Goal: Information Seeking & Learning: Learn about a topic

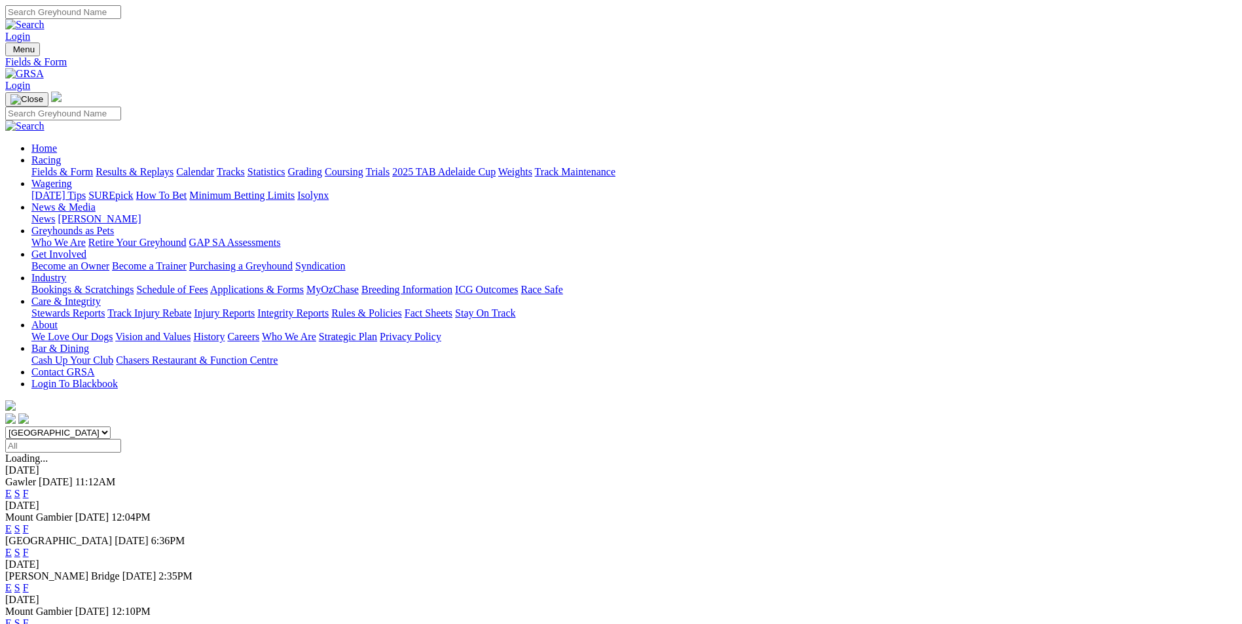
drag, startPoint x: 0, startPoint y: 0, endPoint x: 801, endPoint y: 258, distance: 841.0
click at [29, 488] on link "F" at bounding box center [26, 493] width 6 height 11
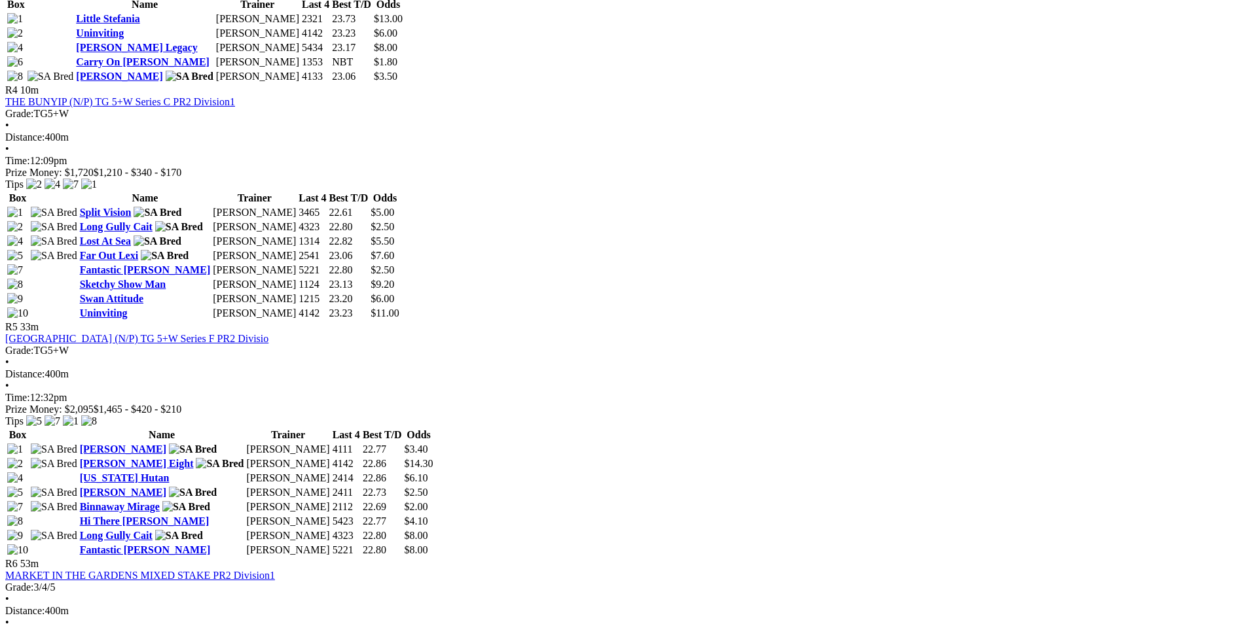
scroll to position [1113, 0]
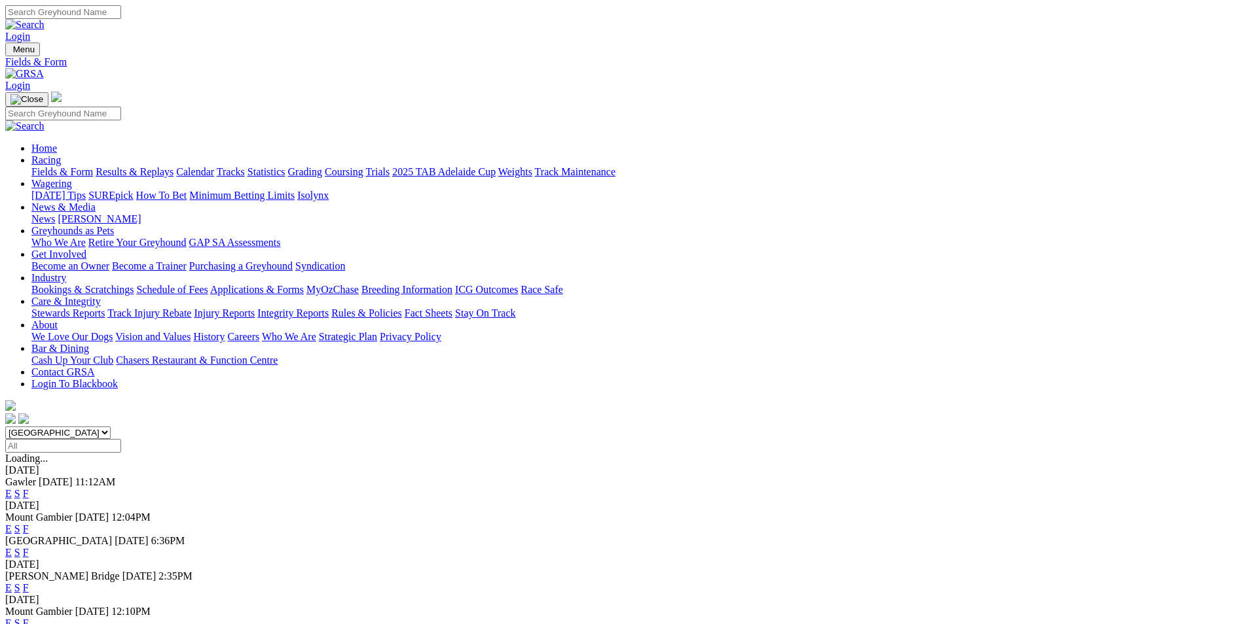
click at [29, 524] on link "F" at bounding box center [26, 529] width 6 height 11
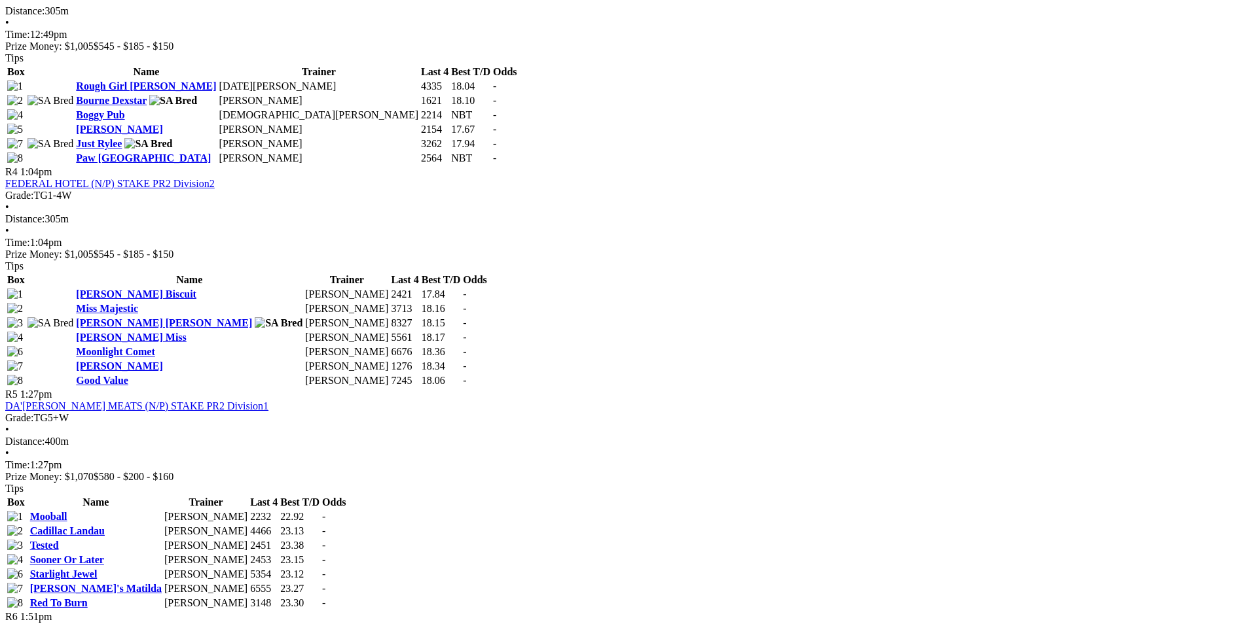
scroll to position [1178, 0]
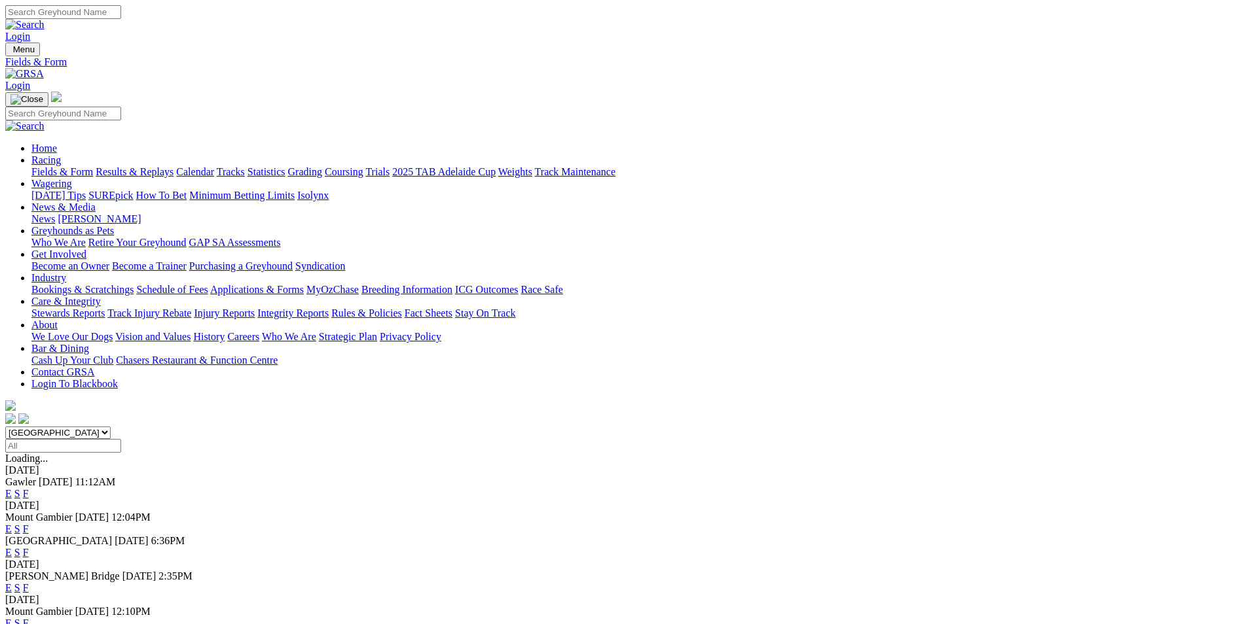
click at [29, 547] on link "F" at bounding box center [26, 552] width 6 height 11
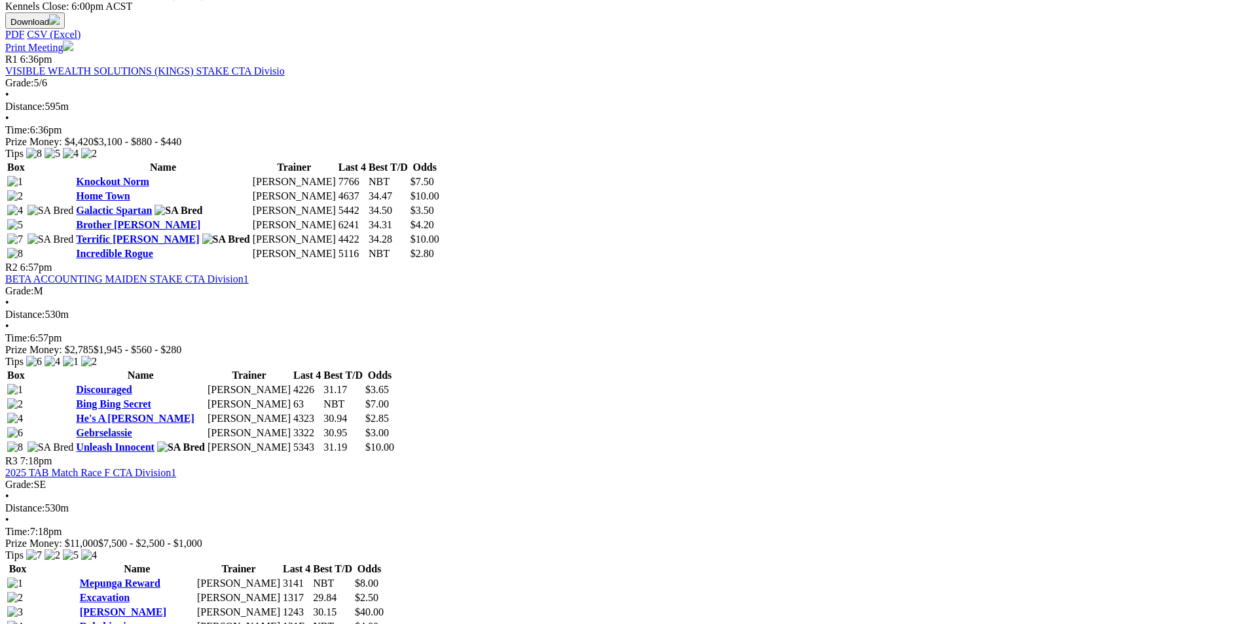
scroll to position [524, 0]
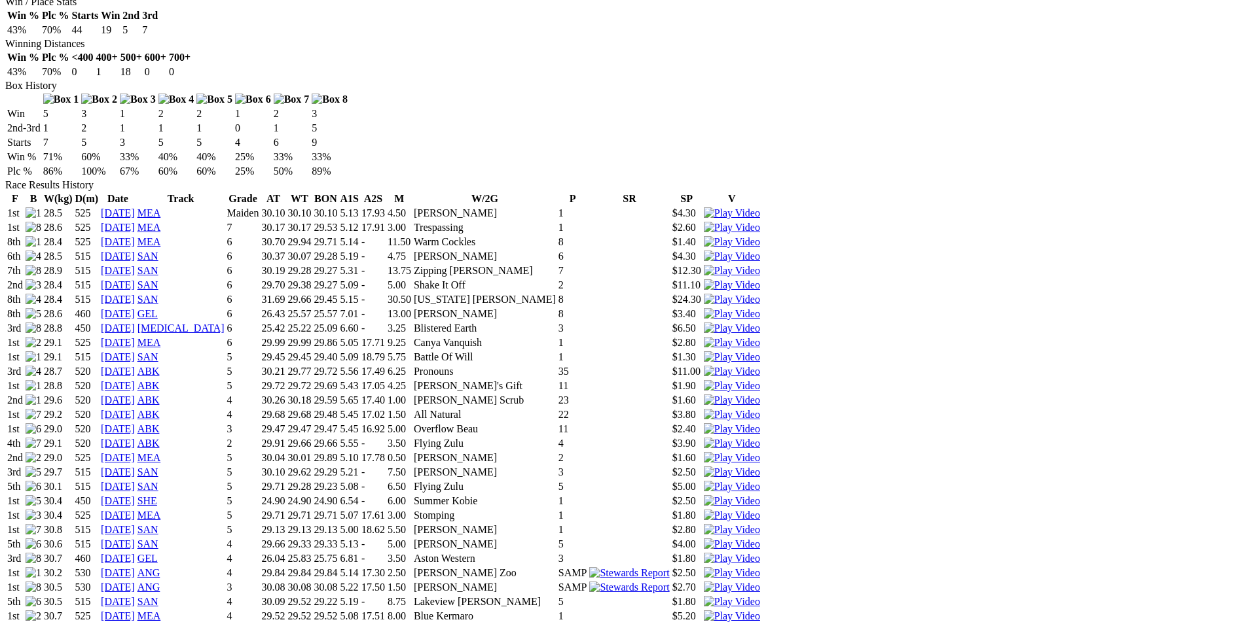
scroll to position [851, 0]
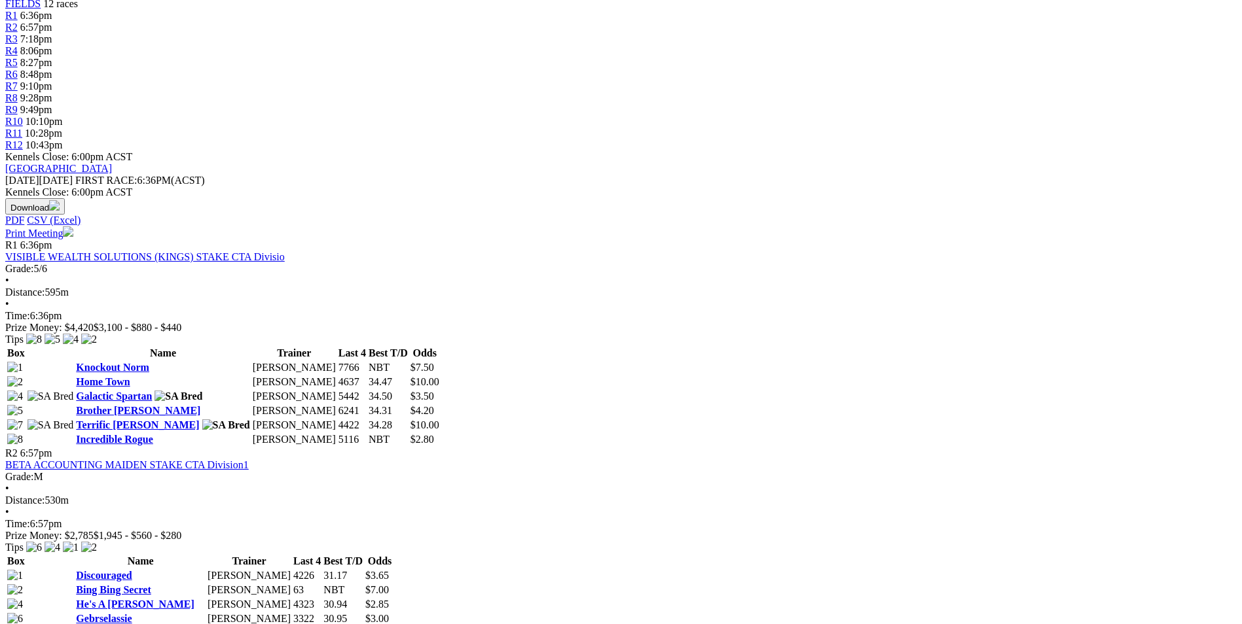
scroll to position [655, 0]
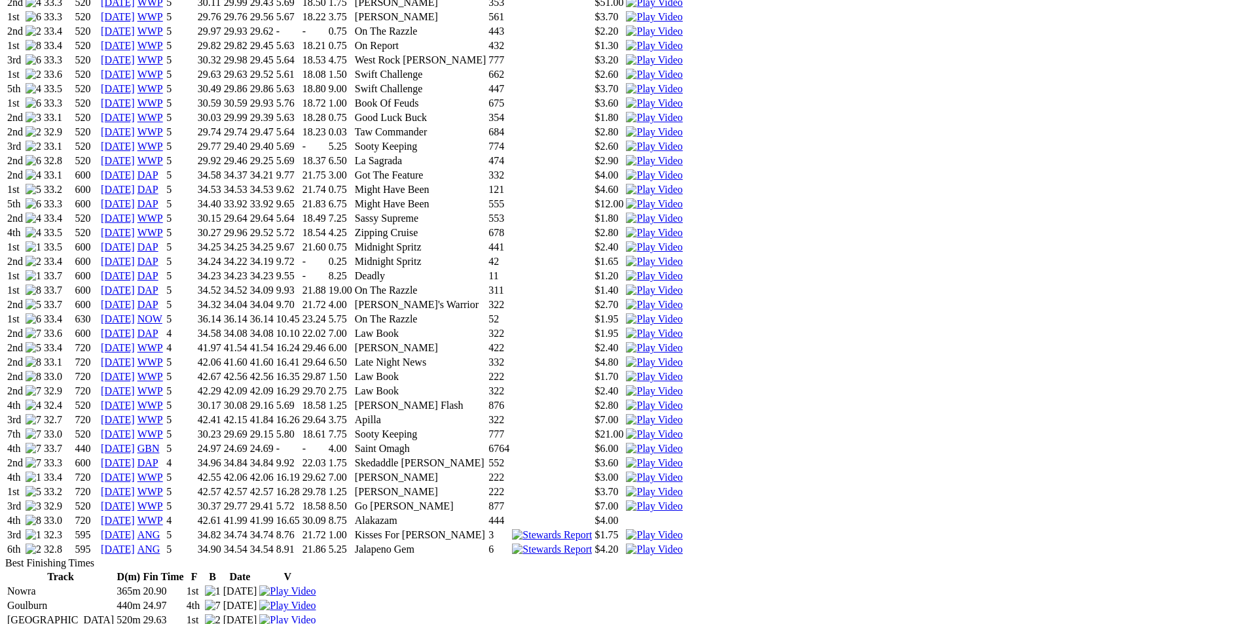
scroll to position [1113, 0]
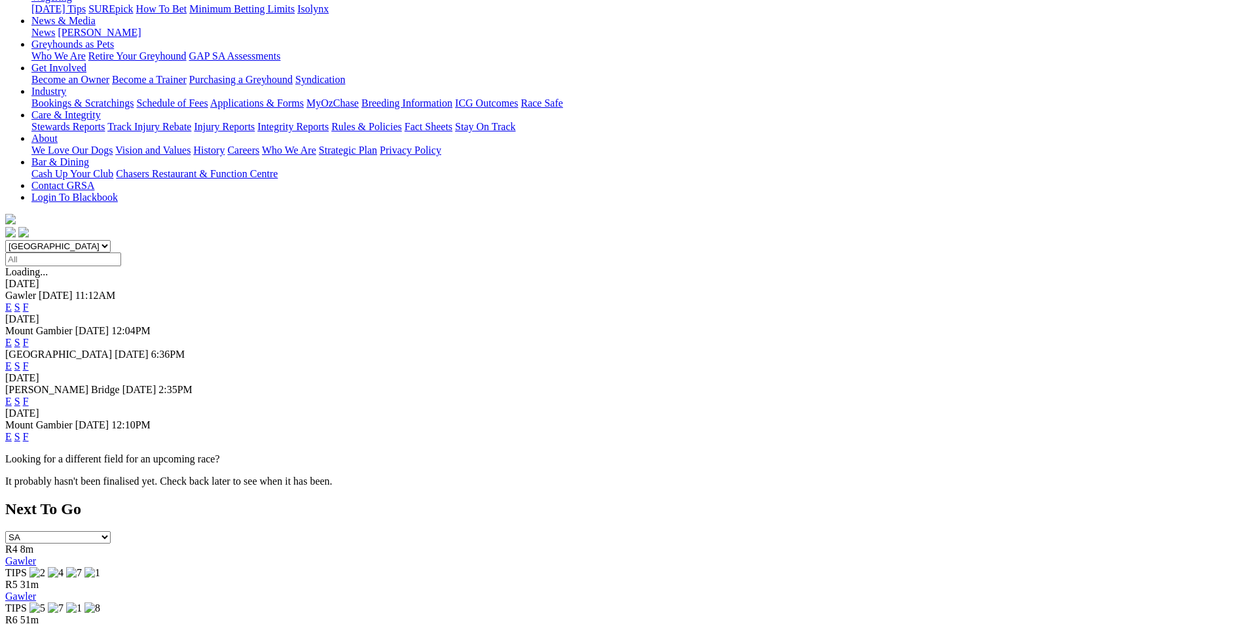
scroll to position [262, 0]
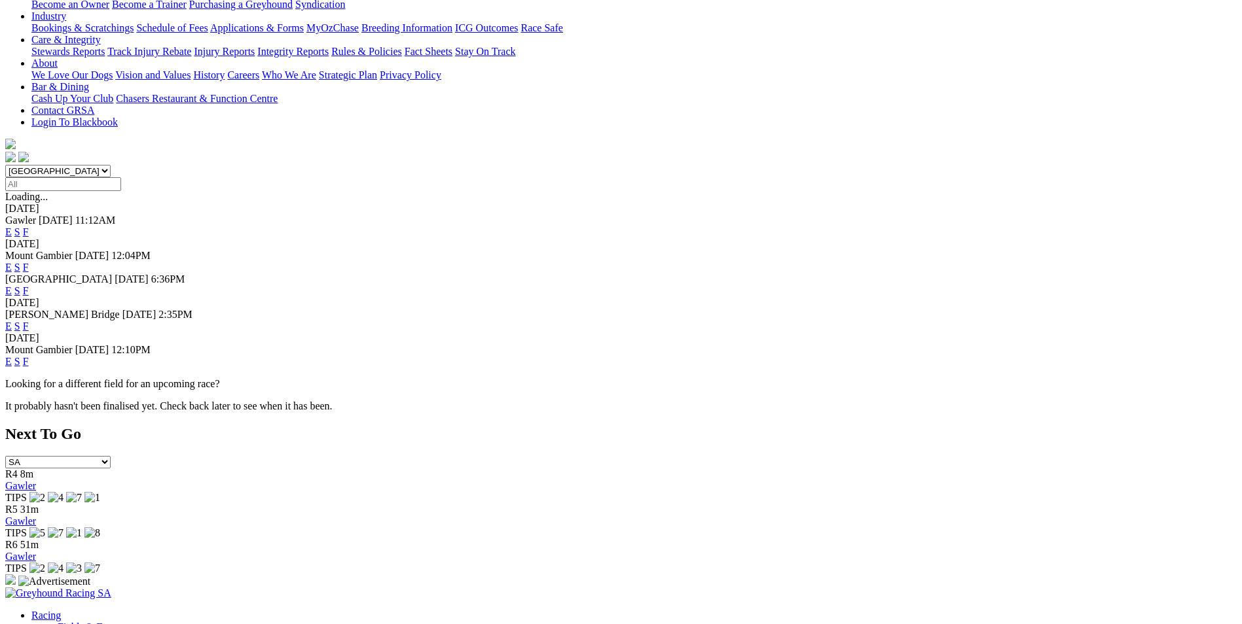
click at [29, 356] on link "F" at bounding box center [26, 361] width 6 height 11
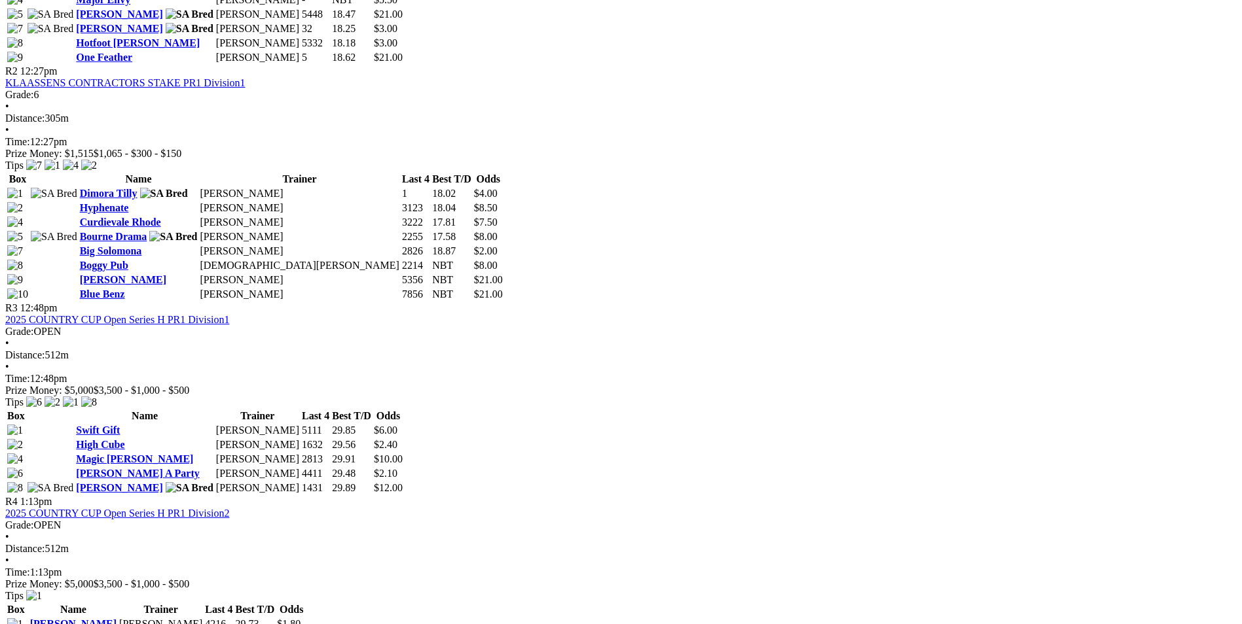
scroll to position [1047, 0]
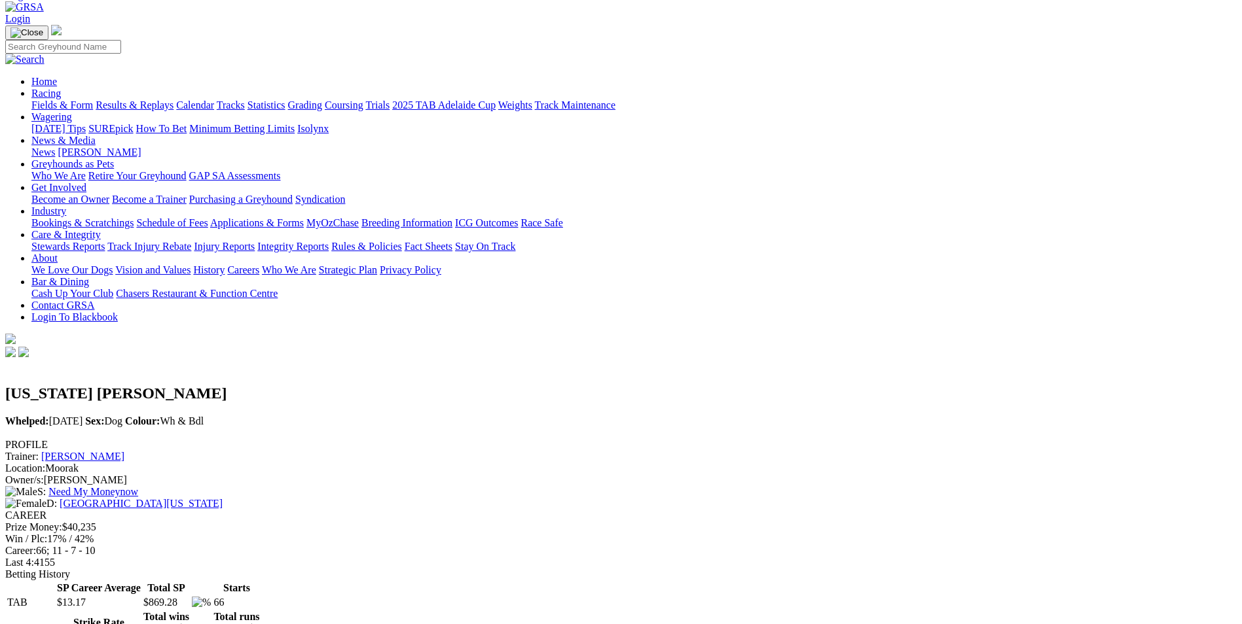
scroll to position [65, 0]
